Goal: Task Accomplishment & Management: Manage account settings

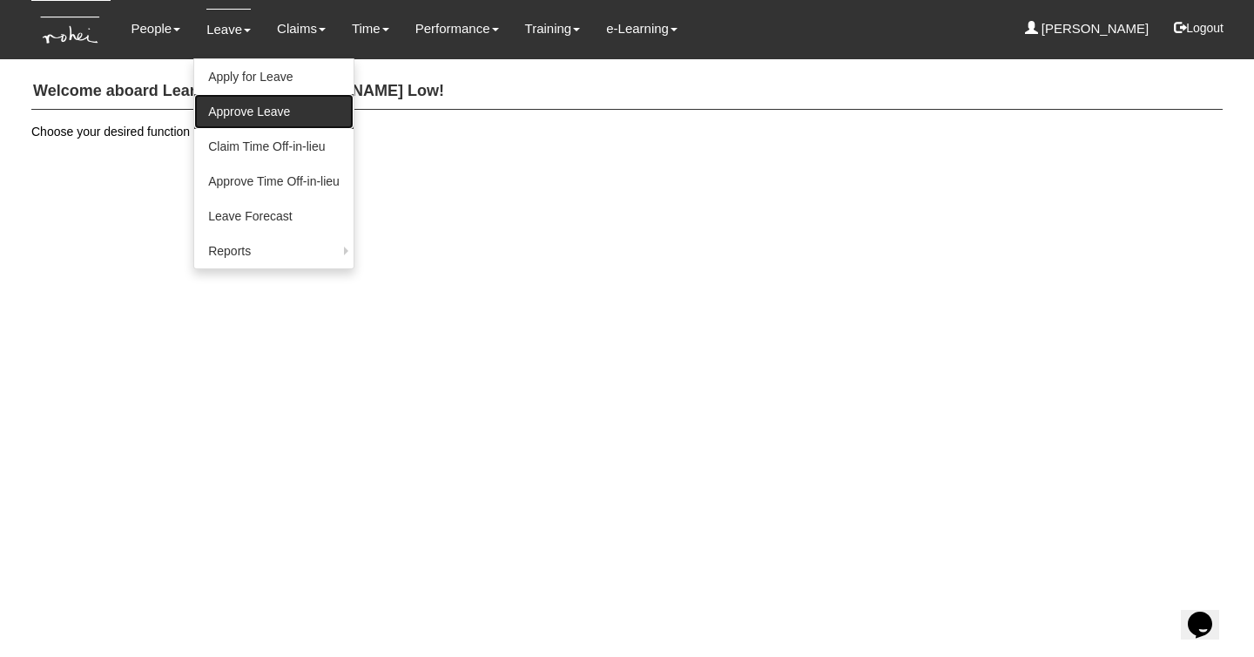
click at [227, 107] on link "Approve Leave" at bounding box center [273, 111] width 159 height 35
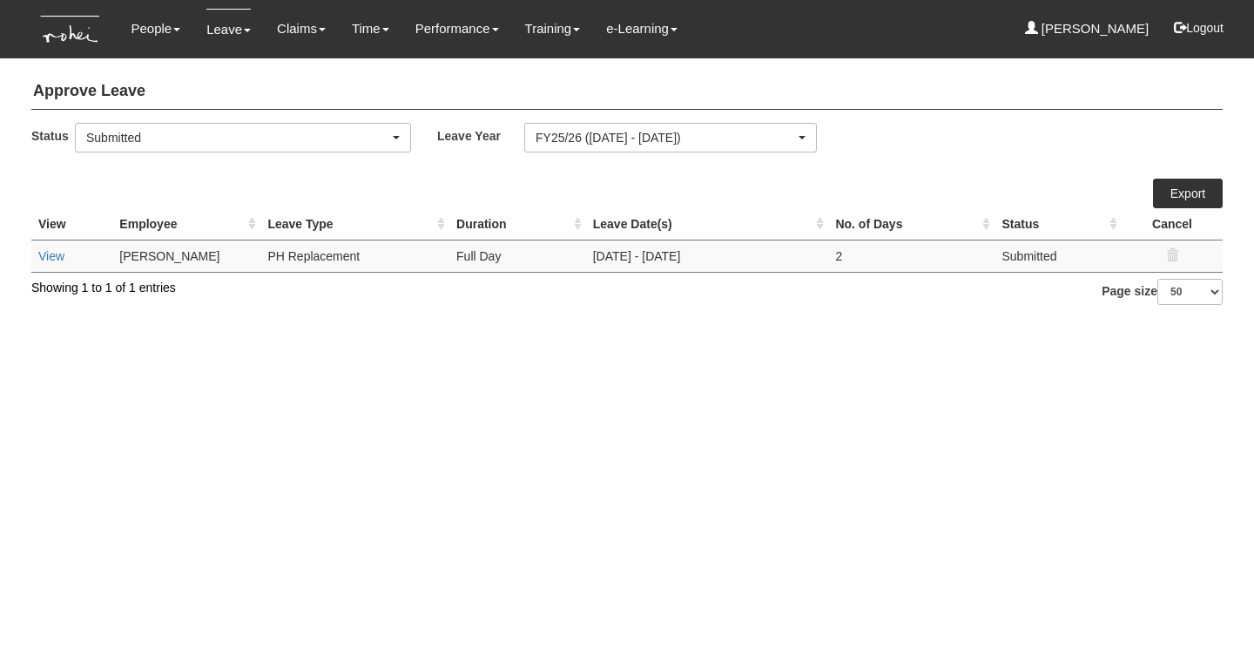
select select "50"
click at [51, 257] on link "View" at bounding box center [51, 256] width 26 height 14
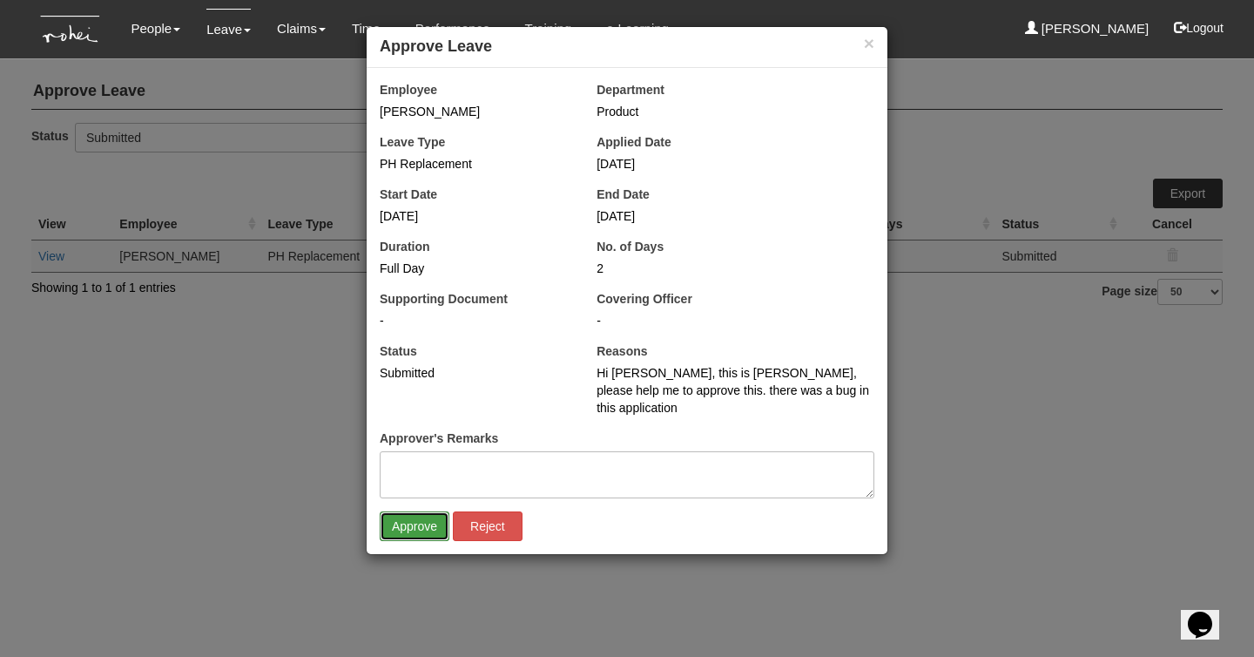
click at [429, 511] on input "Approve" at bounding box center [415, 526] width 70 height 30
select select "50"
